Goal: Transaction & Acquisition: Register for event/course

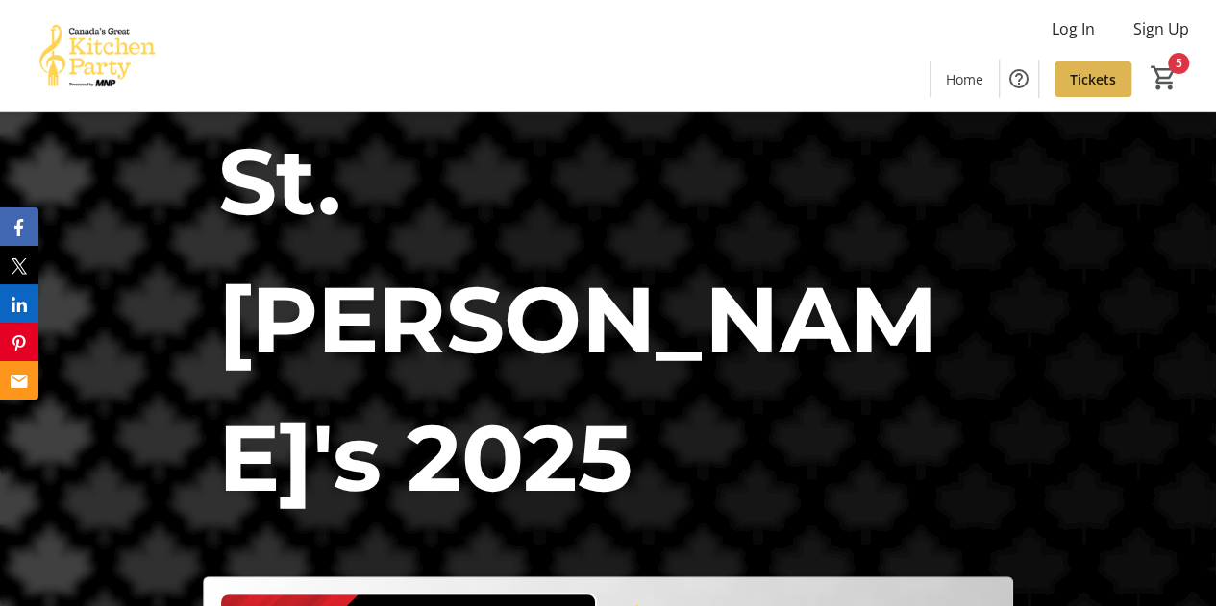
click at [1100, 77] on span "Tickets" at bounding box center [1093, 79] width 46 height 20
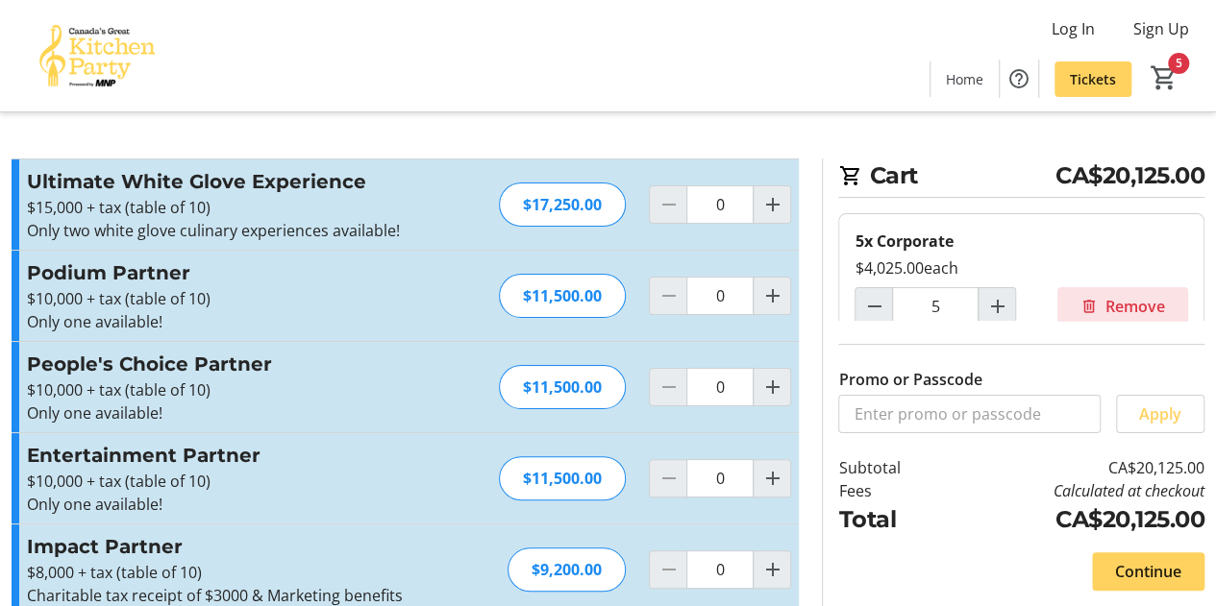
click at [1120, 305] on span "Remove" at bounding box center [1135, 306] width 60 height 23
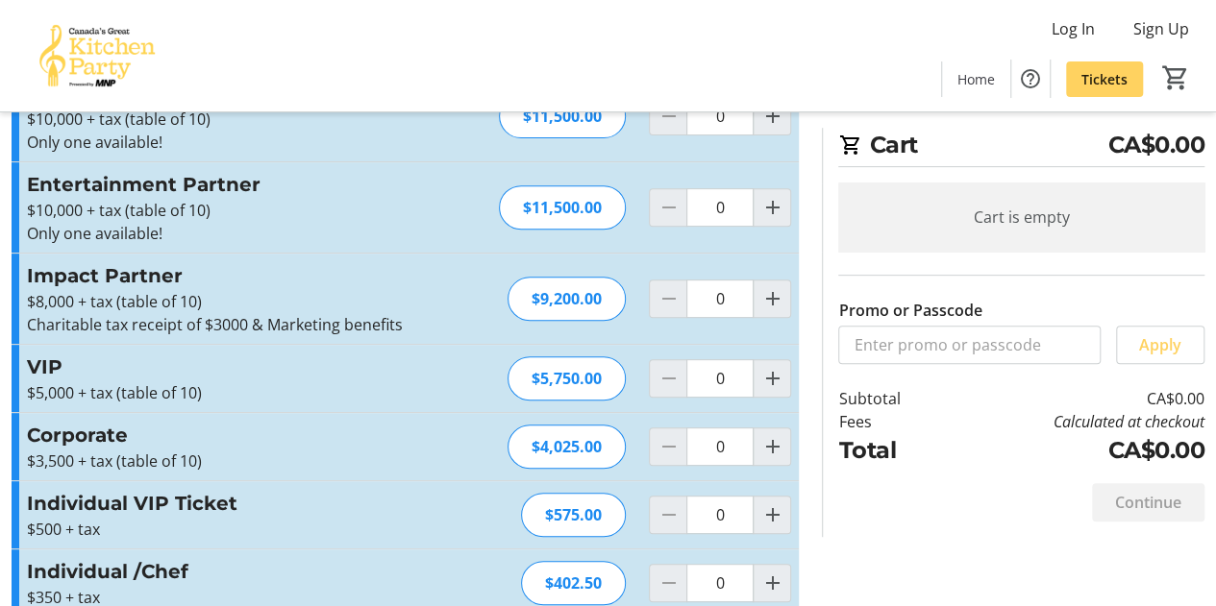
scroll to position [302, 0]
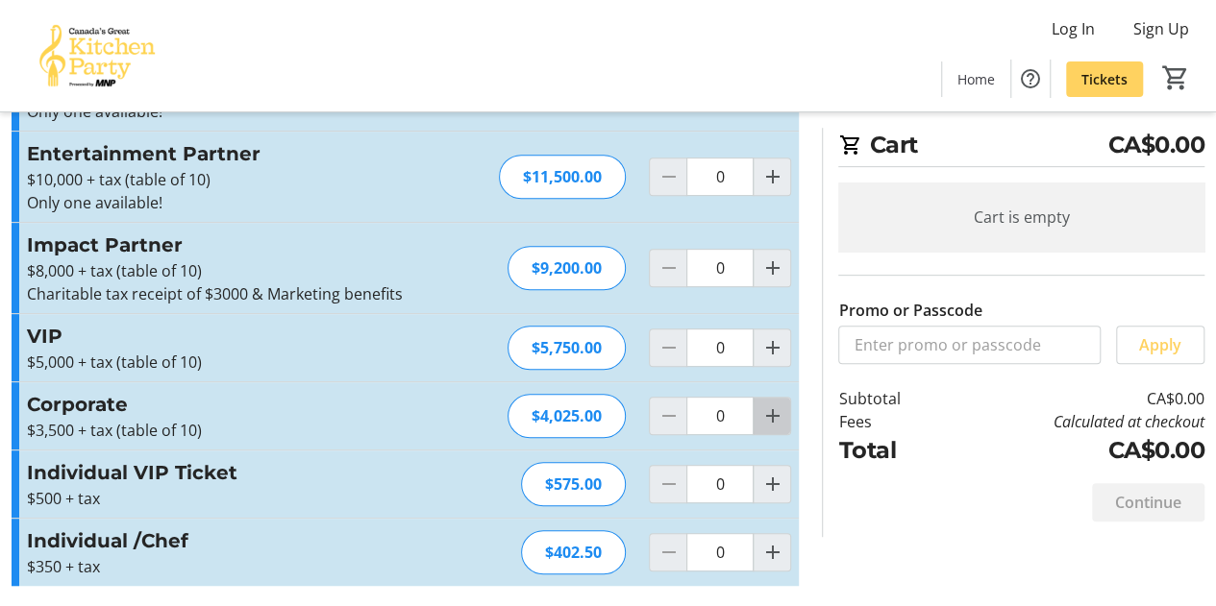
click at [771, 409] on mat-icon "Increment by one" at bounding box center [771, 416] width 23 height 23
type input "1"
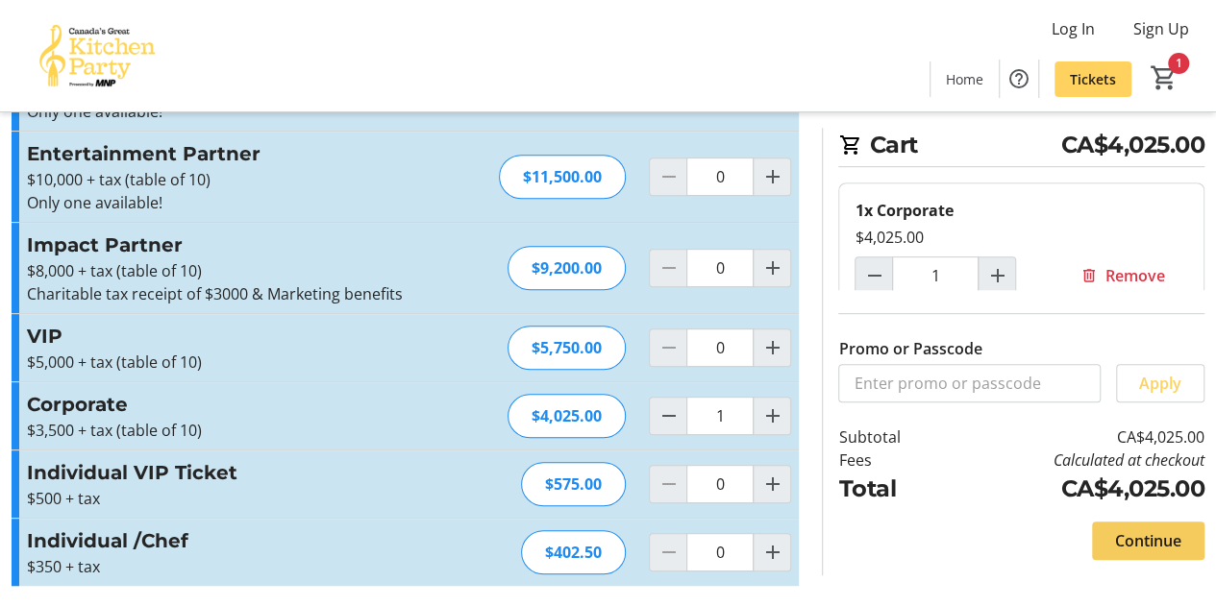
click at [1124, 531] on span "Continue" at bounding box center [1148, 540] width 66 height 23
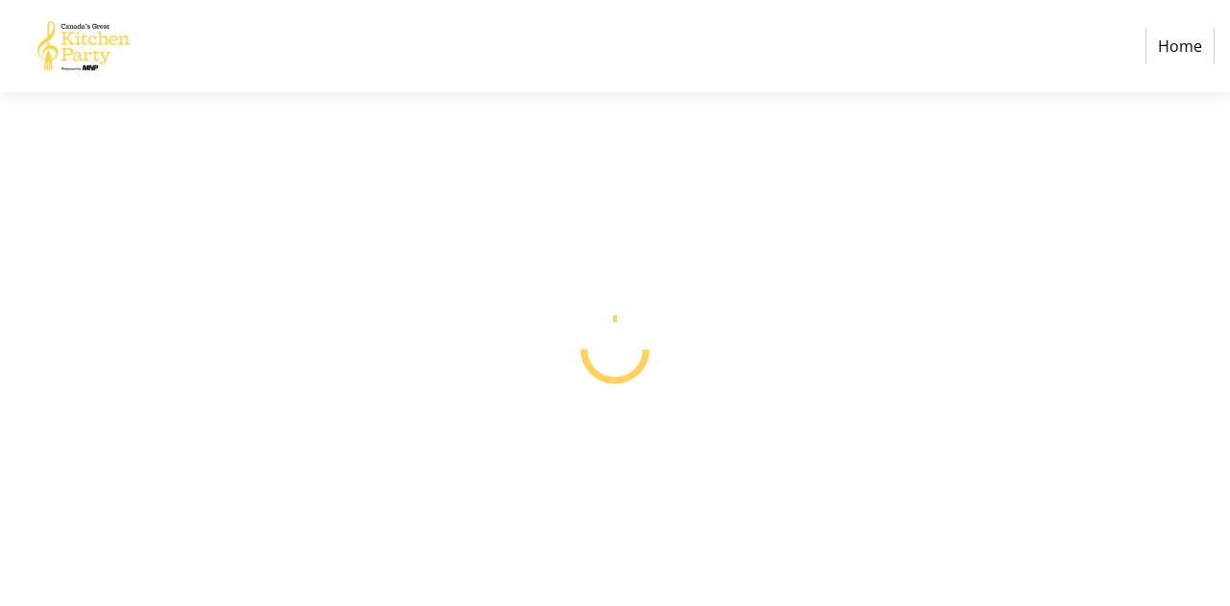
select select "CA"
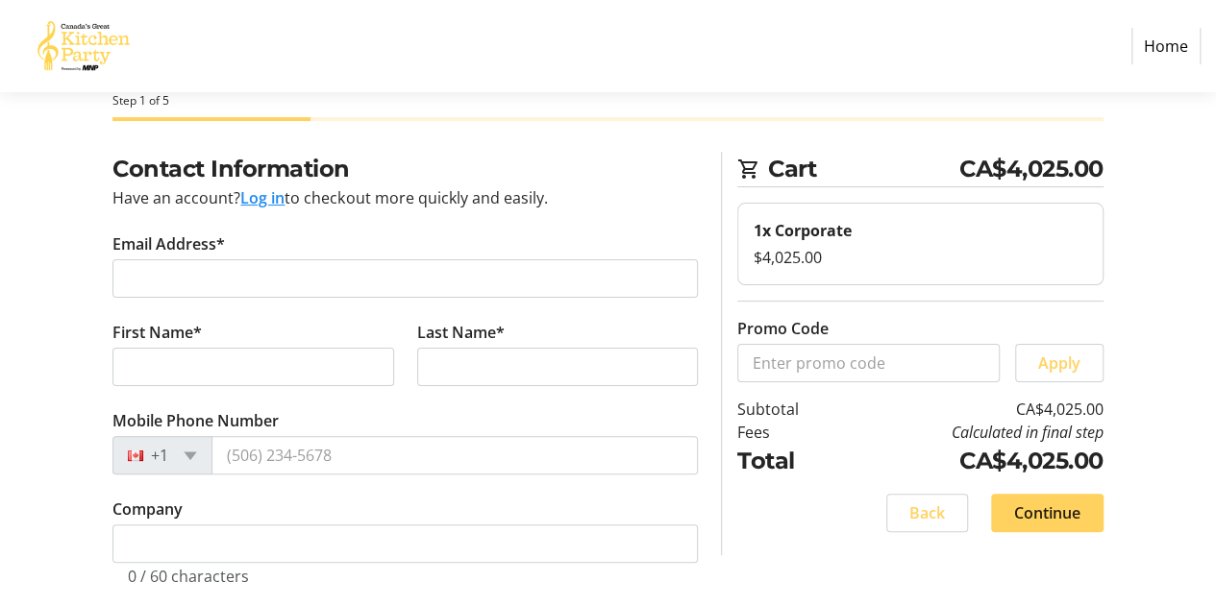
scroll to position [44, 0]
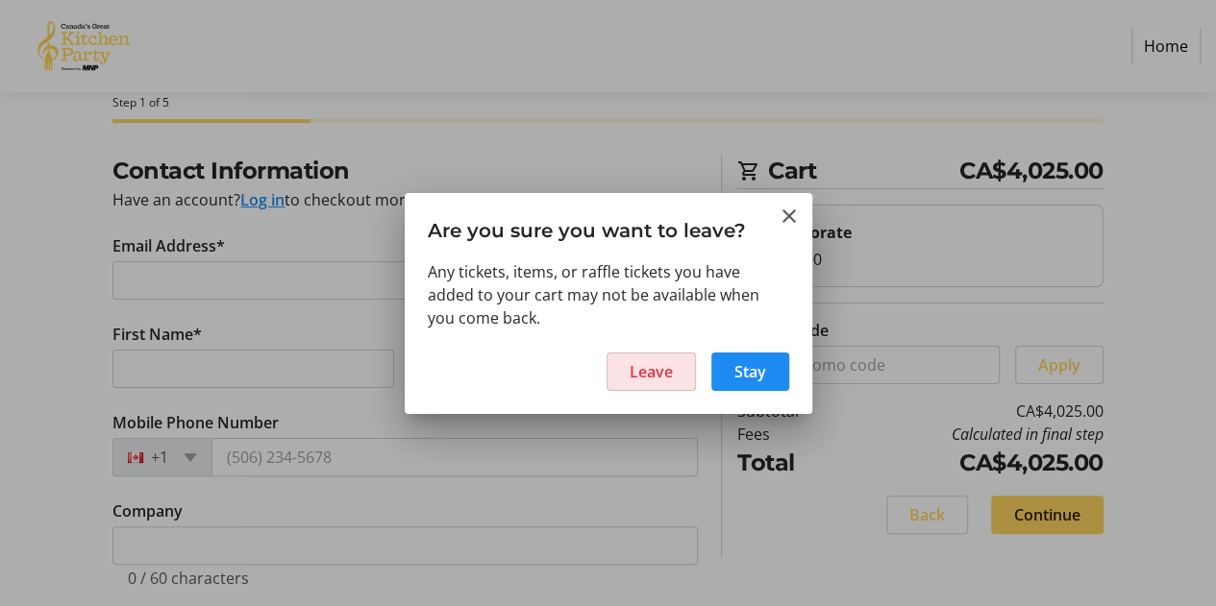
click at [644, 372] on span "Leave" at bounding box center [650, 371] width 43 height 23
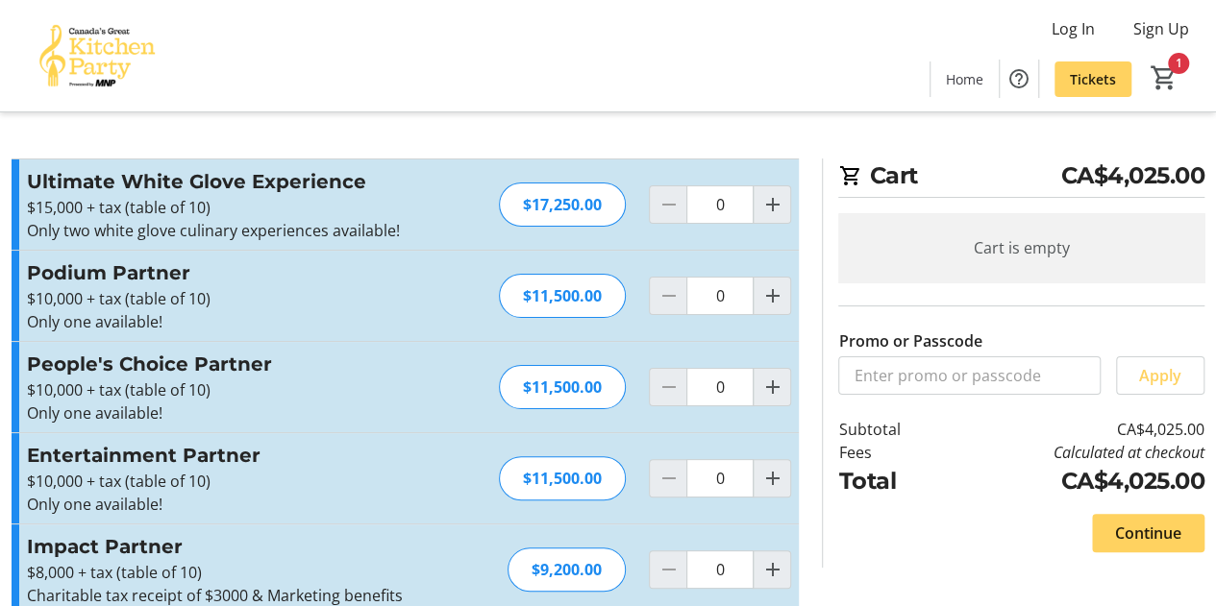
type input "1"
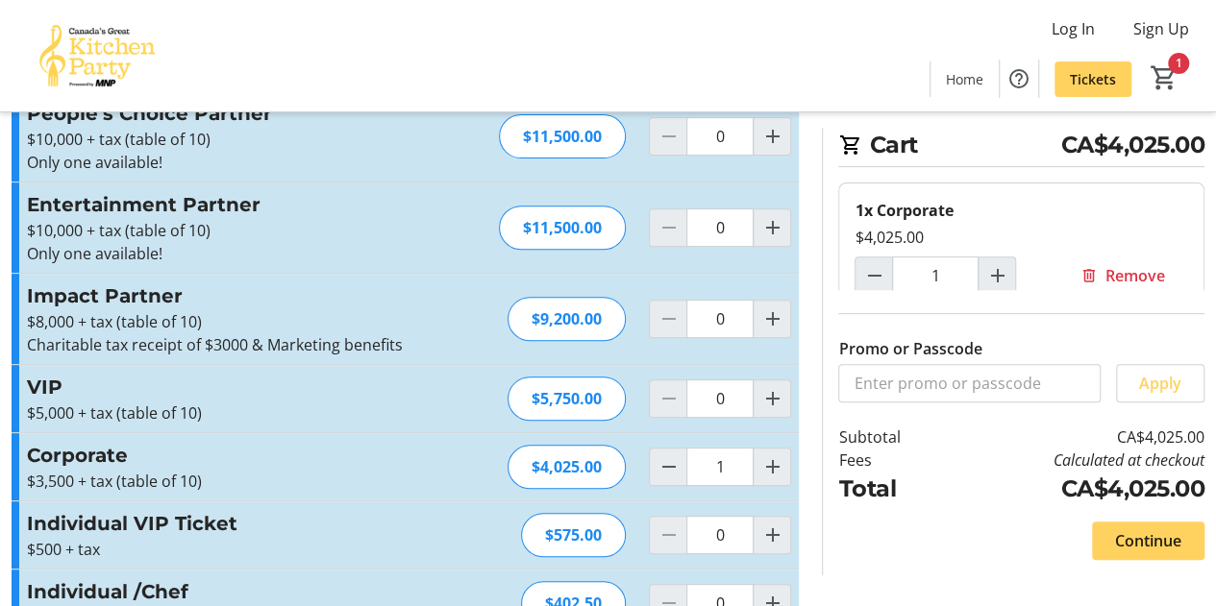
scroll to position [302, 0]
